Goal: Information Seeking & Learning: Find specific fact

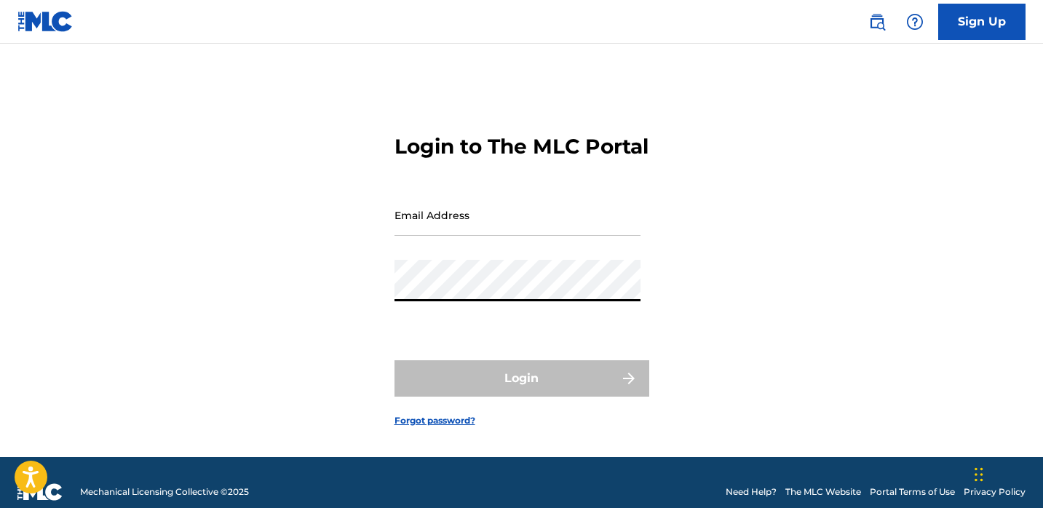
type input "[EMAIL_ADDRESS][DOMAIN_NAME]"
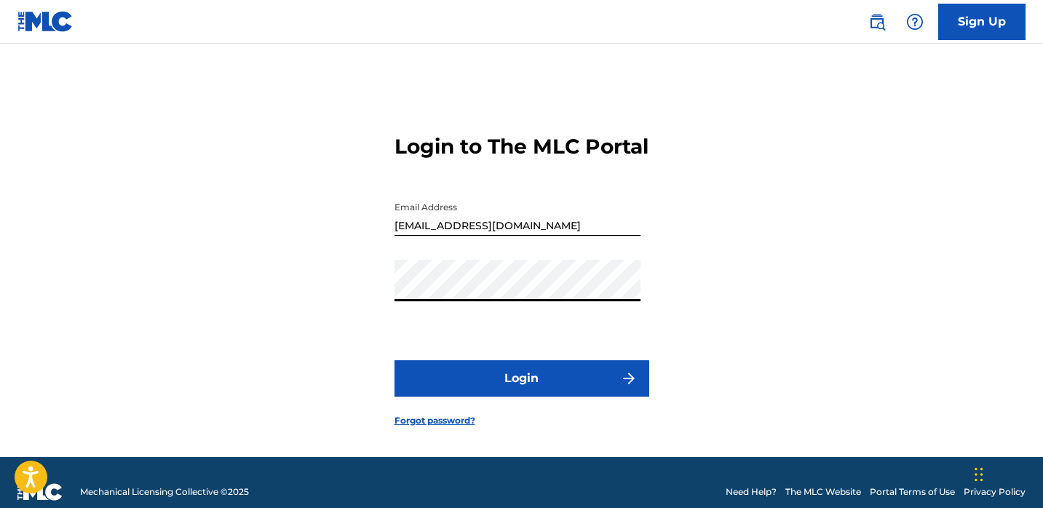
click at [539, 397] on button "Login" at bounding box center [521, 378] width 255 height 36
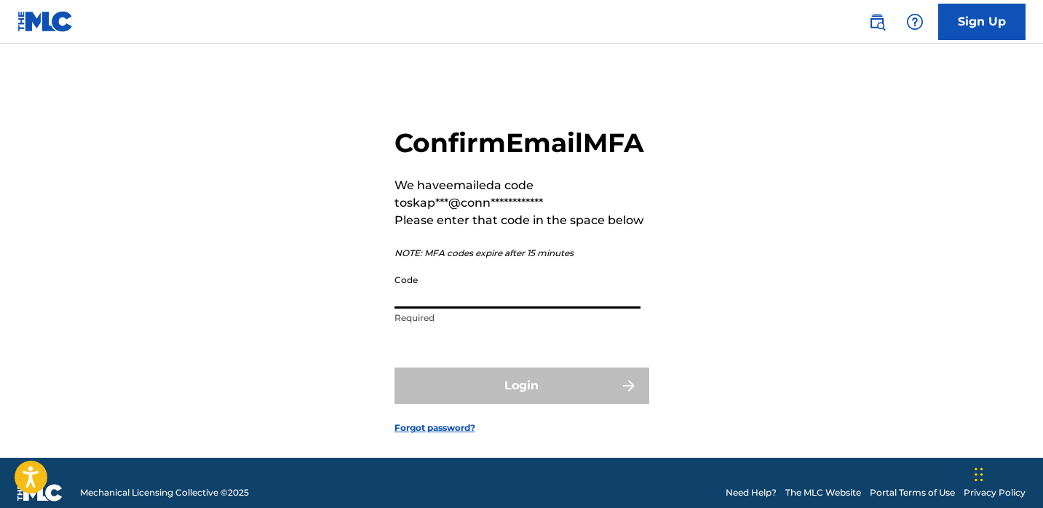
click at [514, 308] on input "Code" at bounding box center [517, 287] width 246 height 41
paste input "803400"
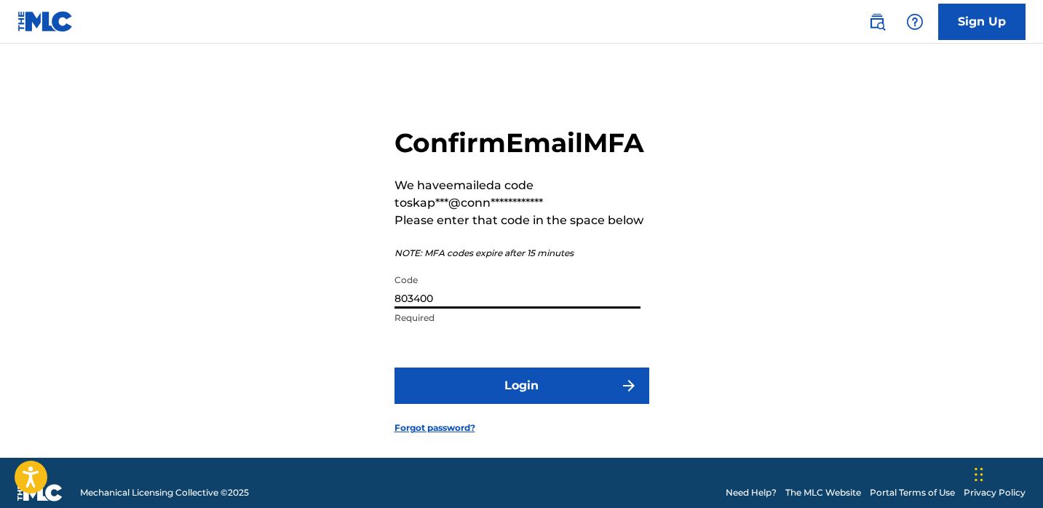
type input "803400"
click at [455, 404] on button "Login" at bounding box center [521, 385] width 255 height 36
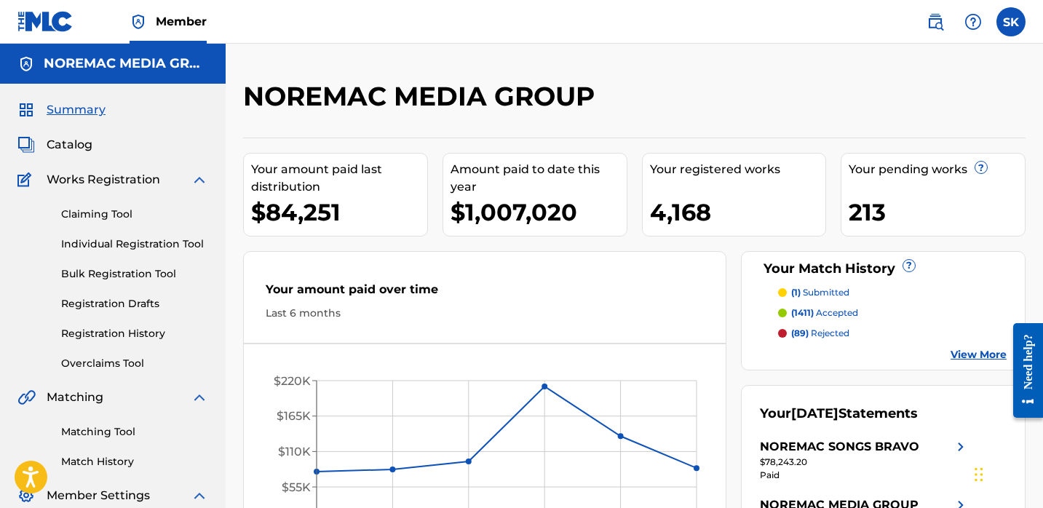
click at [79, 151] on span "Catalog" at bounding box center [70, 144] width 46 height 17
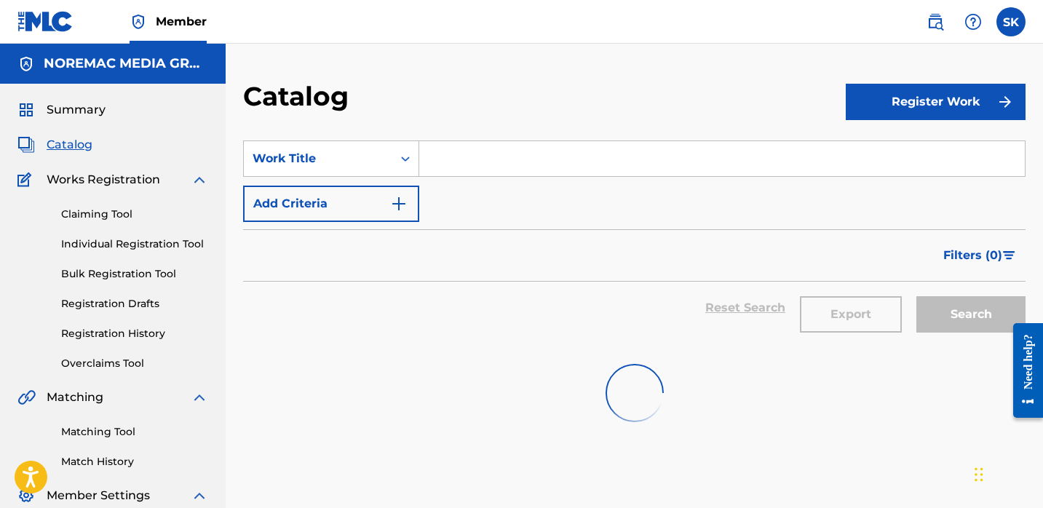
click at [447, 170] on input "Search Form" at bounding box center [721, 158] width 605 height 35
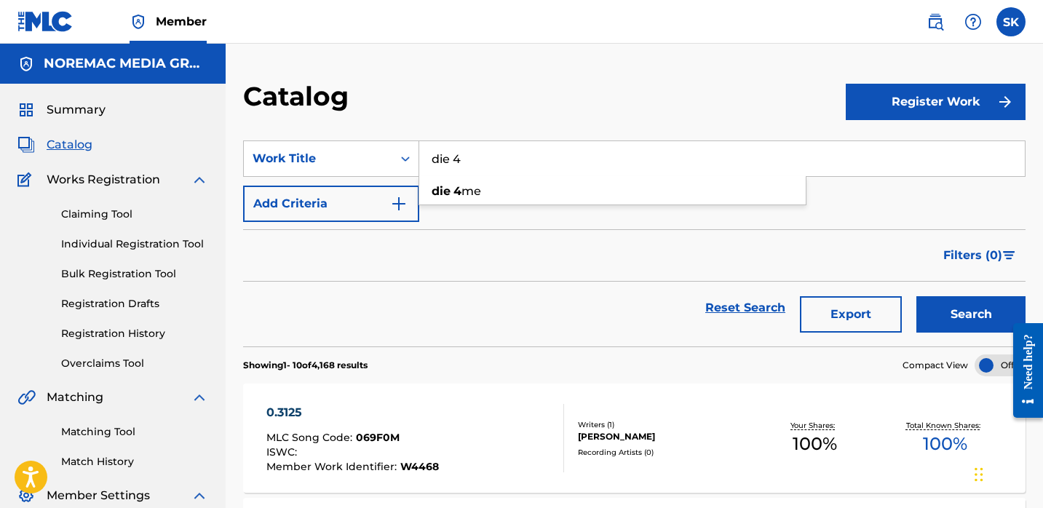
click at [916, 296] on button "Search" at bounding box center [970, 314] width 109 height 36
click at [487, 164] on input "die 4" at bounding box center [721, 158] width 605 height 35
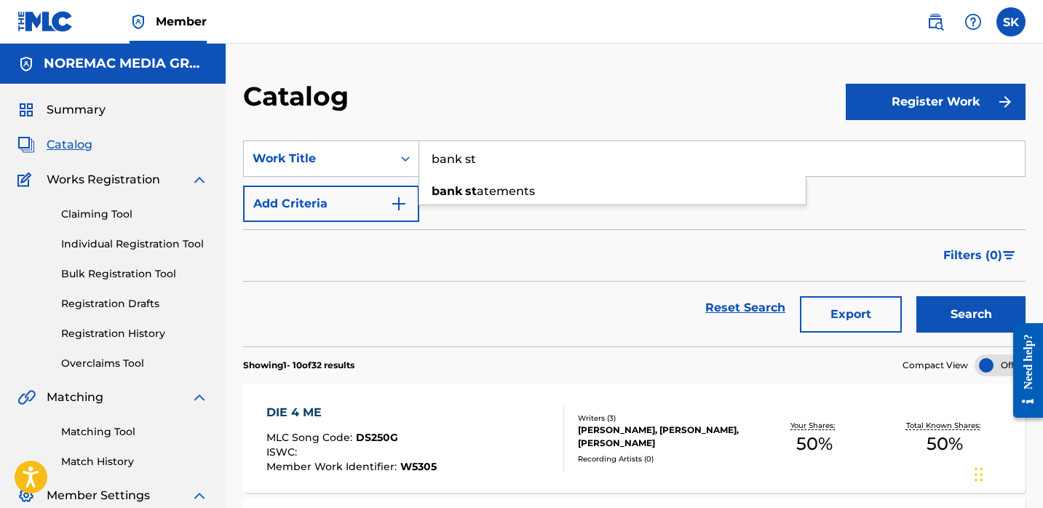
click at [493, 162] on input "bank st" at bounding box center [721, 158] width 605 height 35
click at [916, 296] on button "Search" at bounding box center [970, 314] width 109 height 36
click at [562, 159] on input "beat da odds" at bounding box center [721, 158] width 605 height 35
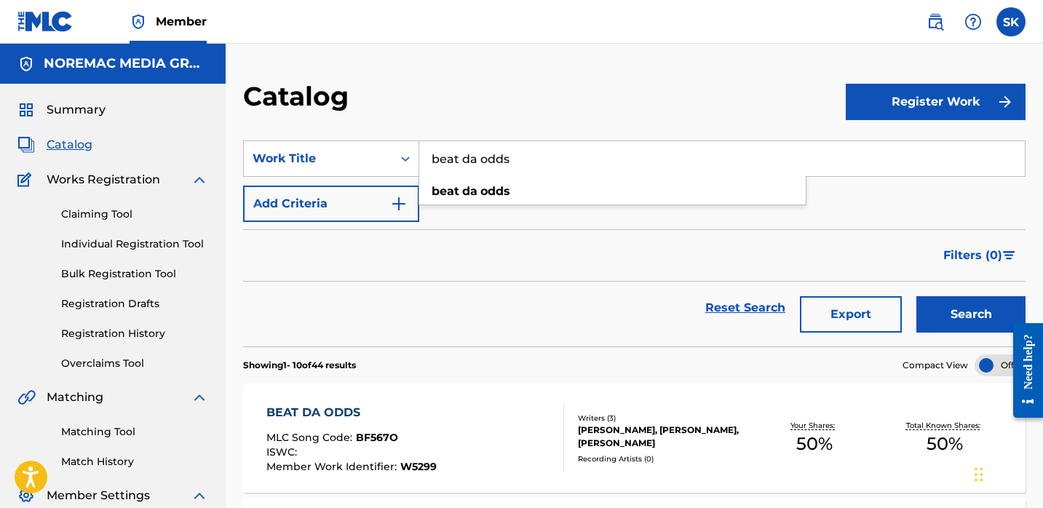
click at [562, 159] on input "beat da odds" at bounding box center [721, 158] width 605 height 35
click at [563, 160] on input "beat da odds" at bounding box center [721, 158] width 605 height 35
click at [916, 296] on button "Search" at bounding box center [970, 314] width 109 height 36
click at [574, 149] on input "think again" at bounding box center [721, 158] width 605 height 35
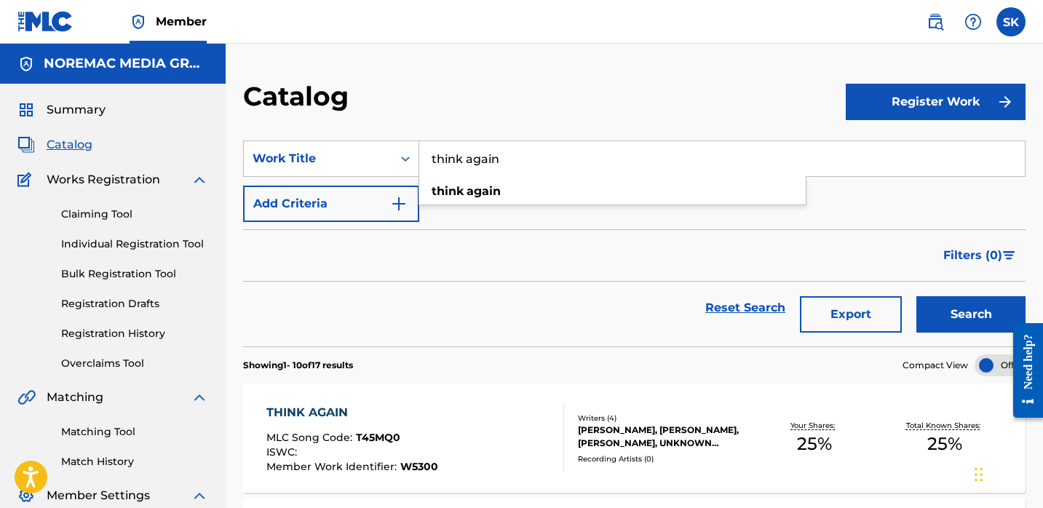
click at [574, 149] on input "think again" at bounding box center [721, 158] width 605 height 35
click at [916, 296] on button "Search" at bounding box center [970, 314] width 109 height 36
click at [550, 164] on input "devotion" at bounding box center [721, 158] width 605 height 35
click at [916, 296] on button "Search" at bounding box center [970, 314] width 109 height 36
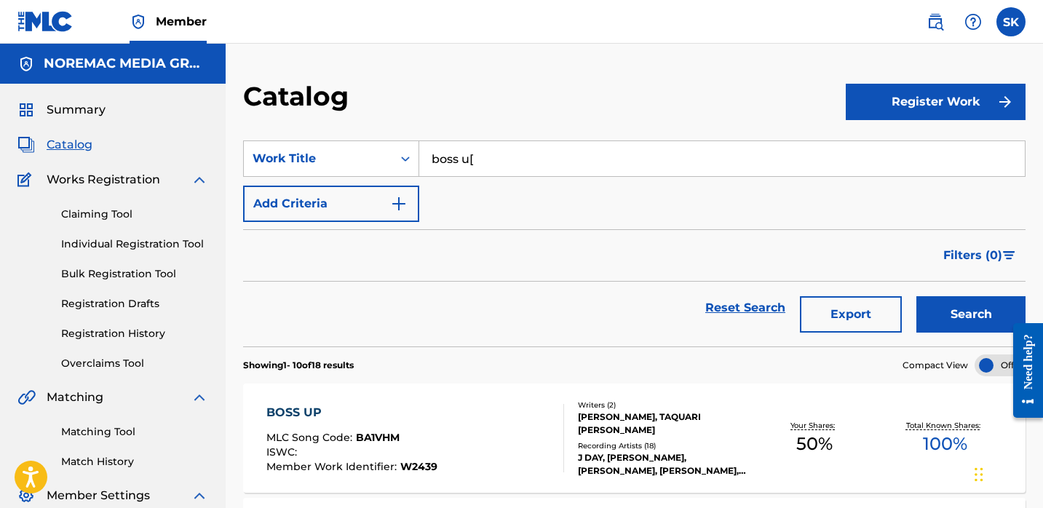
click at [549, 164] on input "boss u[" at bounding box center [721, 158] width 605 height 35
click at [916, 296] on button "Search" at bounding box center [970, 314] width 109 height 36
click at [529, 162] on input "boss up" at bounding box center [721, 158] width 605 height 35
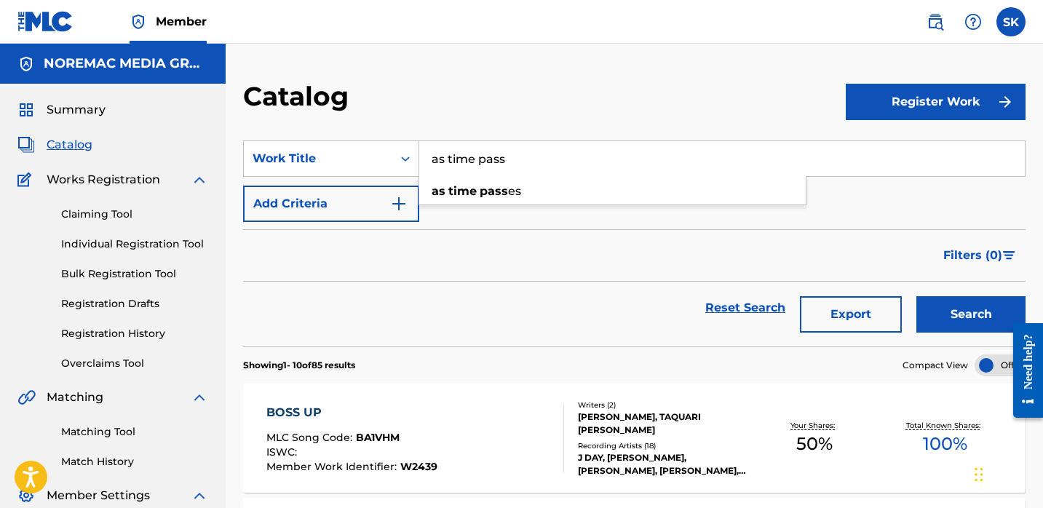
type input "as time pass"
click at [916, 296] on button "Search" at bounding box center [970, 314] width 109 height 36
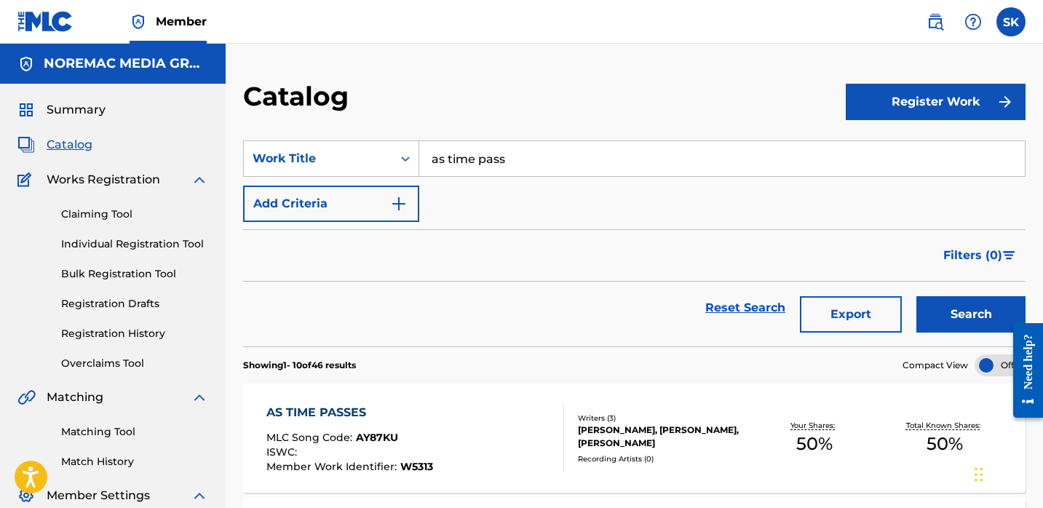
click at [535, 250] on div "Filters ( 0 )" at bounding box center [634, 255] width 782 height 52
